Goal: Task Accomplishment & Management: Use online tool/utility

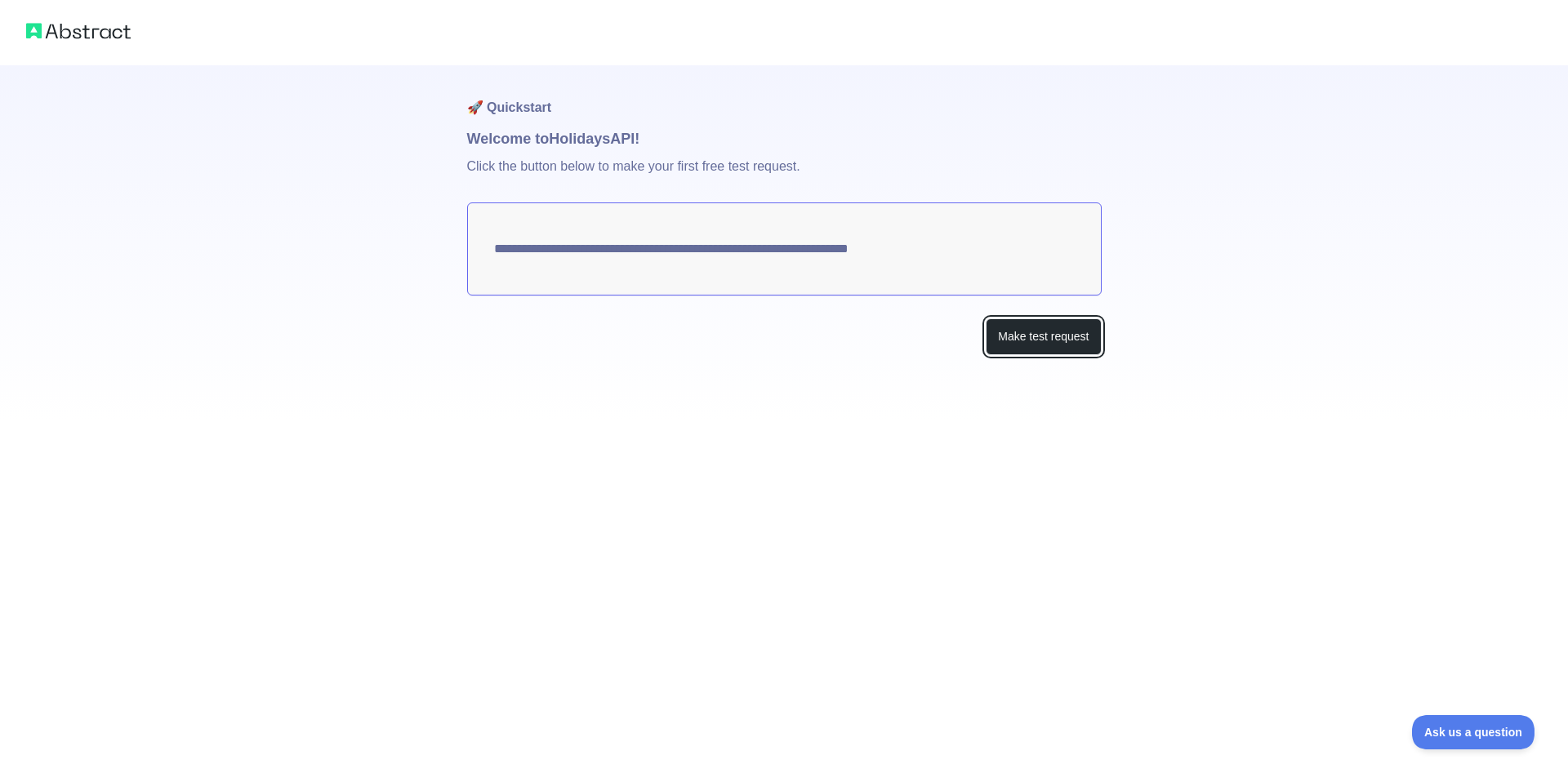
drag, startPoint x: 1050, startPoint y: 339, endPoint x: 1025, endPoint y: 360, distance: 32.6
click at [1025, 360] on div "**********" at bounding box center [784, 243] width 635 height 355
click at [766, 255] on textarea "**********" at bounding box center [784, 249] width 635 height 93
click at [1007, 329] on button "Make test request" at bounding box center [1042, 337] width 115 height 37
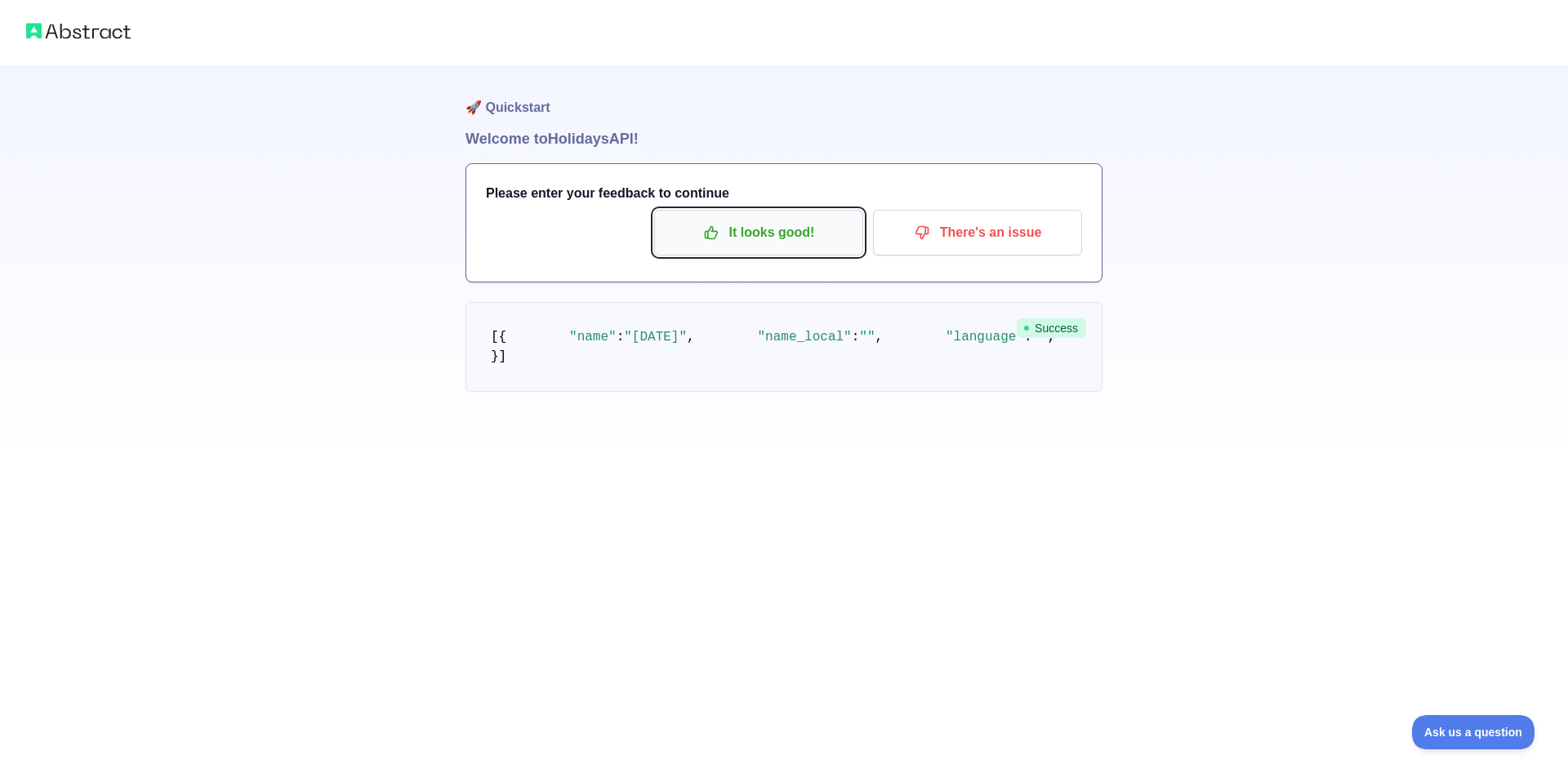
click at [812, 228] on p "It looks good!" at bounding box center [759, 232] width 184 height 28
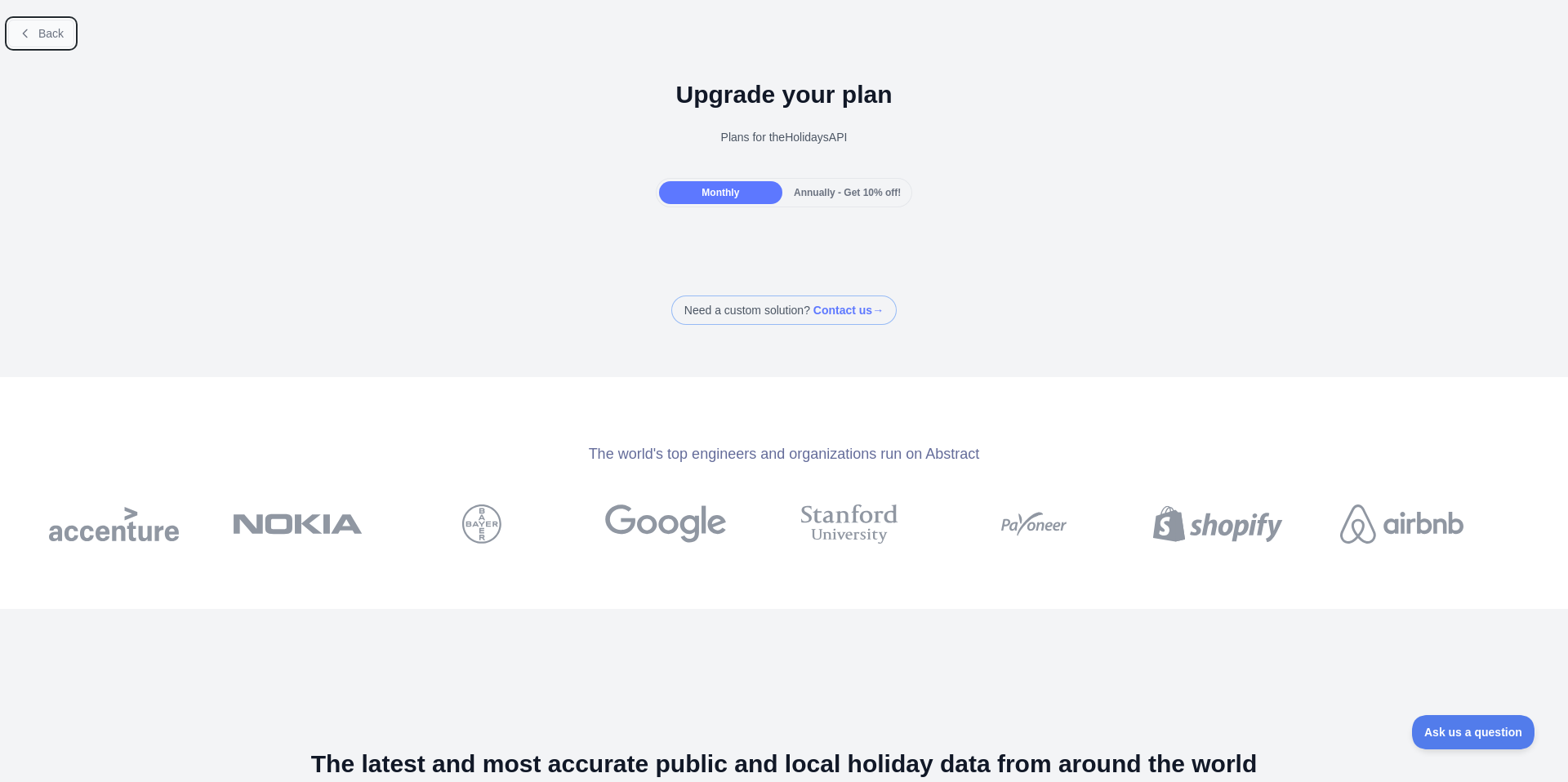
click at [40, 34] on span "Back" at bounding box center [51, 34] width 25 height 13
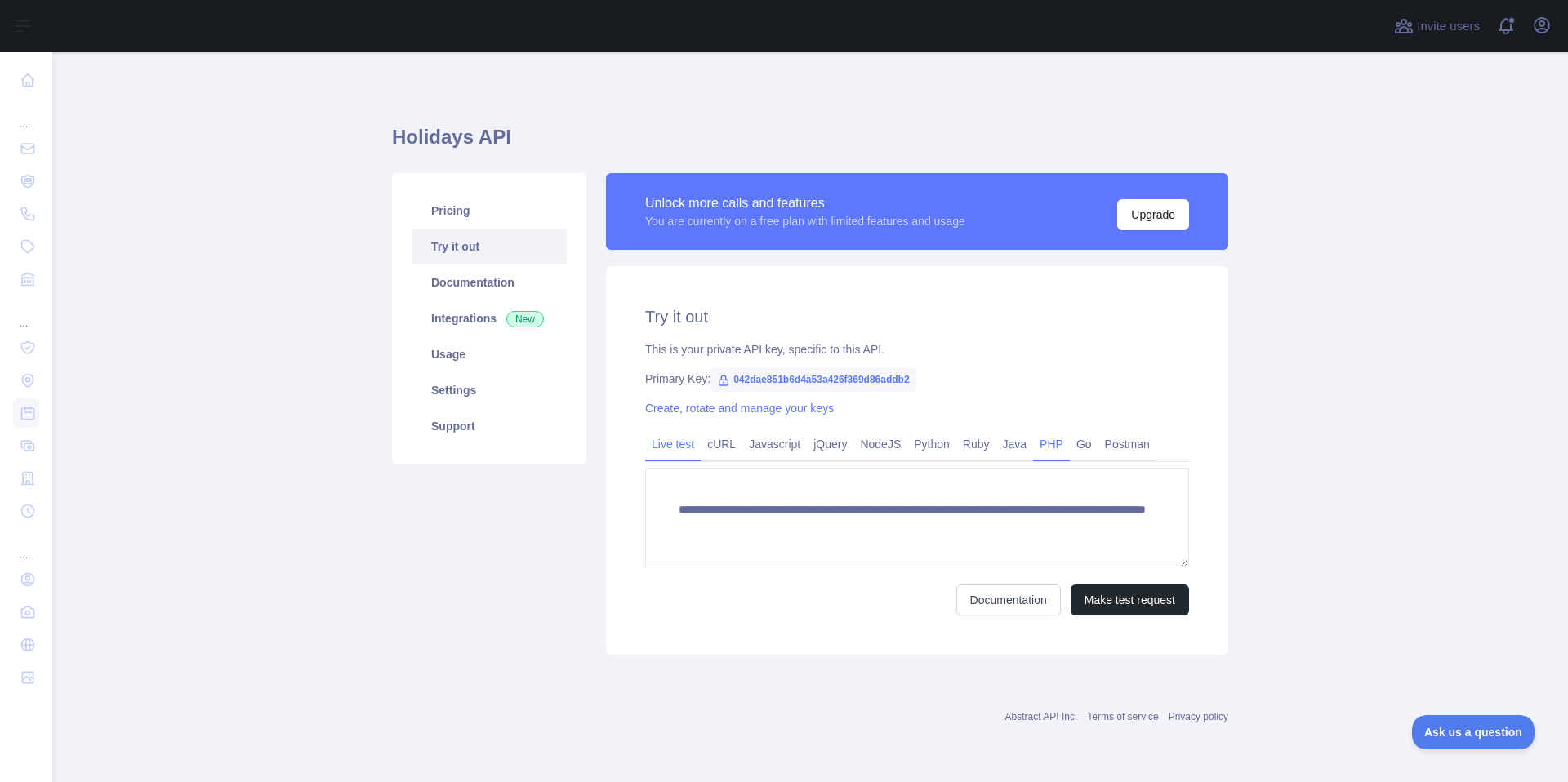
click at [1063, 449] on link "PHP" at bounding box center [1051, 443] width 37 height 26
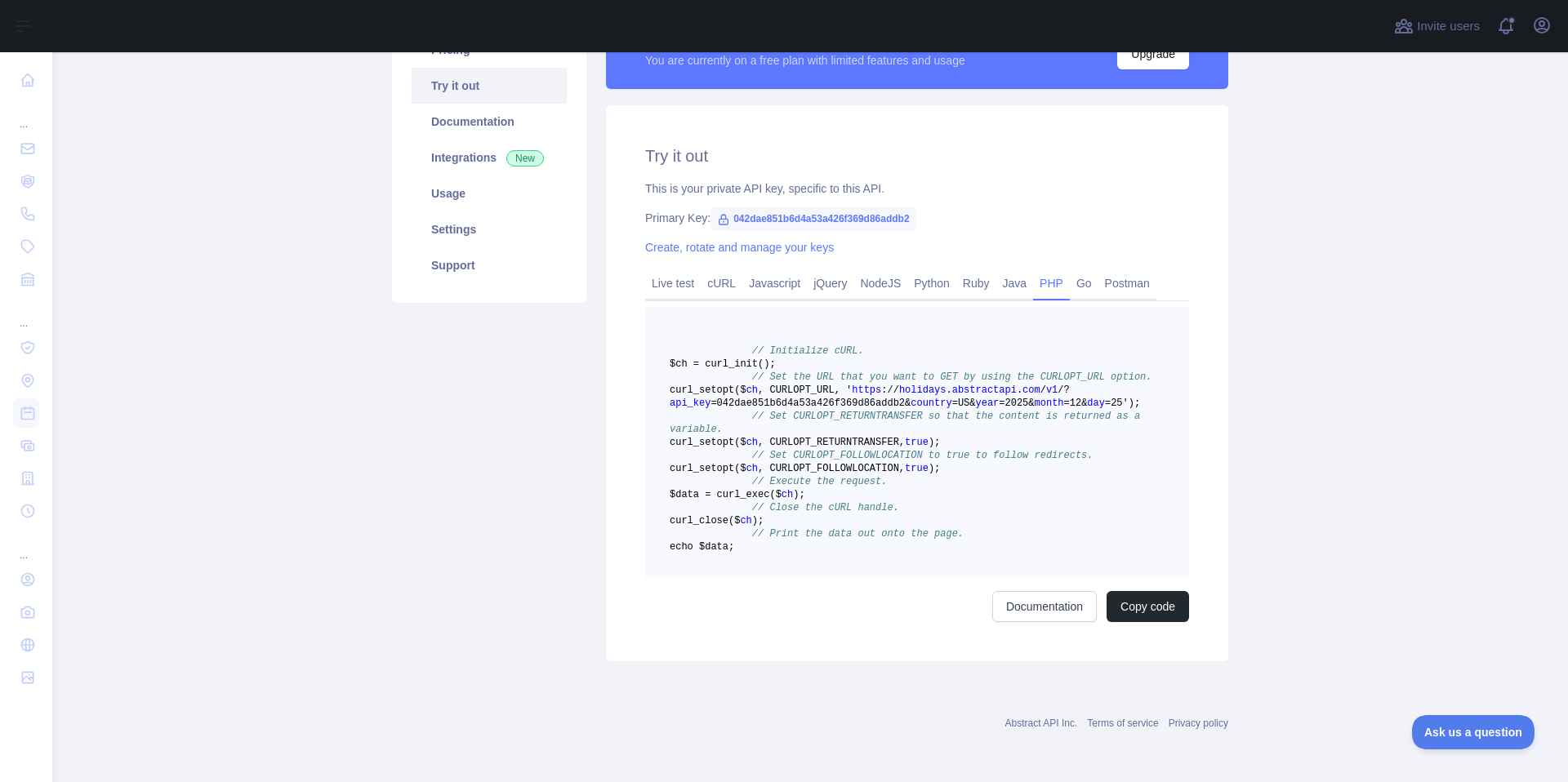
scroll to position [174, 0]
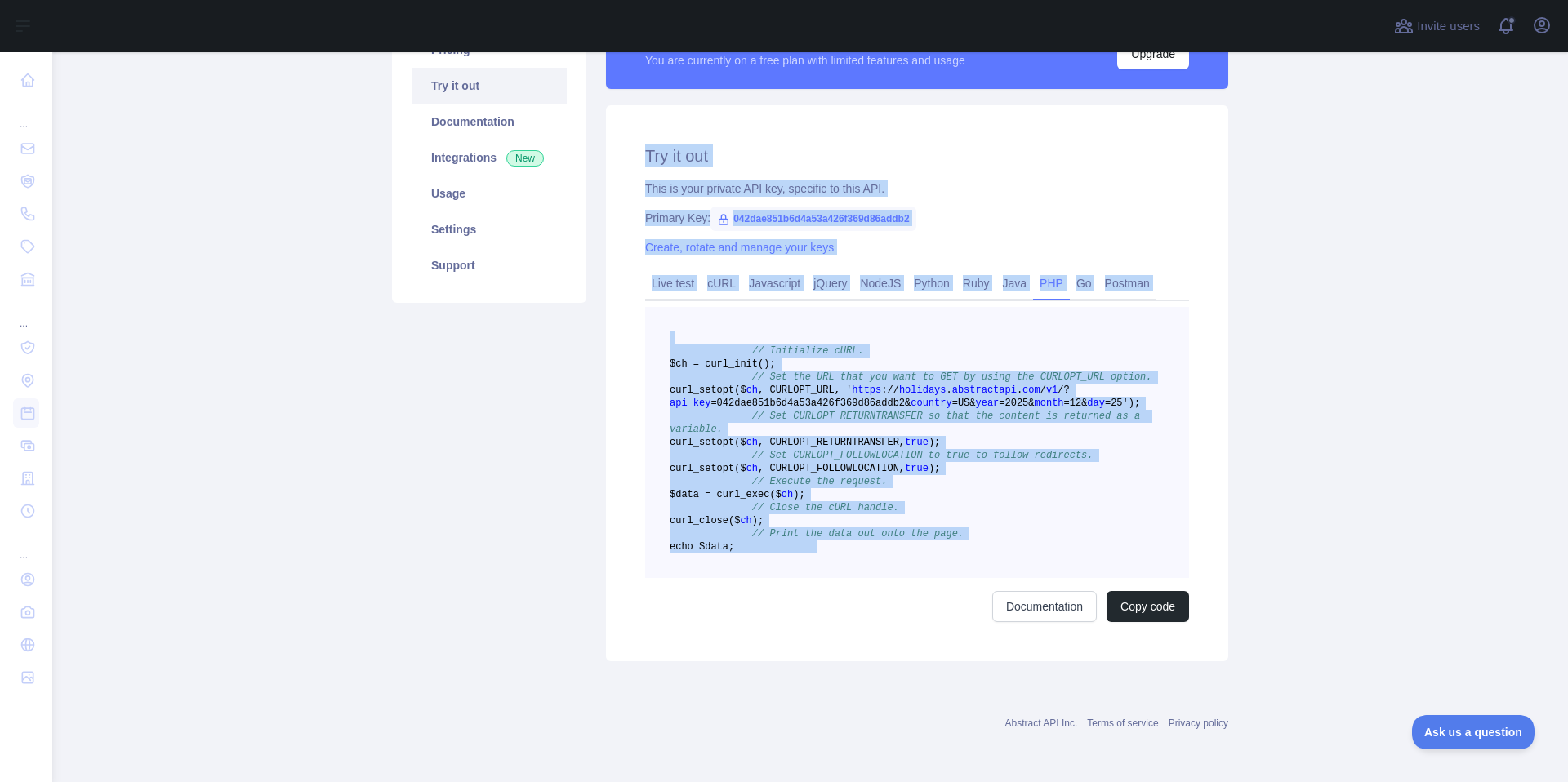
drag, startPoint x: 637, startPoint y: 131, endPoint x: 842, endPoint y: 639, distance: 547.8
click at [842, 639] on div "Try it out This is your private API key, specific to this API. Primary Key: 042…" at bounding box center [917, 383] width 622 height 556
copy div "Try it out This is your private API key, specific to this API. Primary Key: 042…"
